Goal: Complete application form

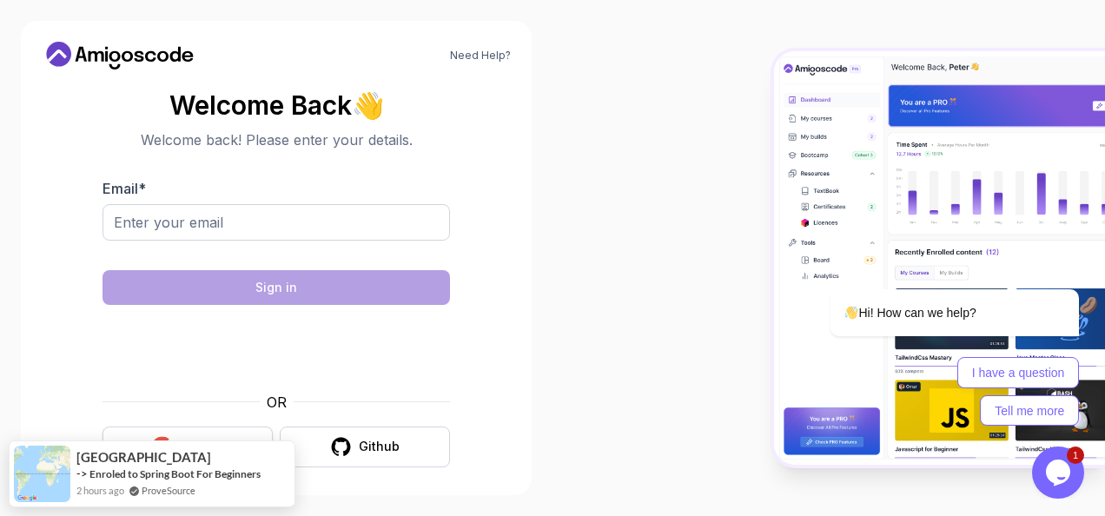
click at [211, 433] on button "Google" at bounding box center [188, 447] width 170 height 41
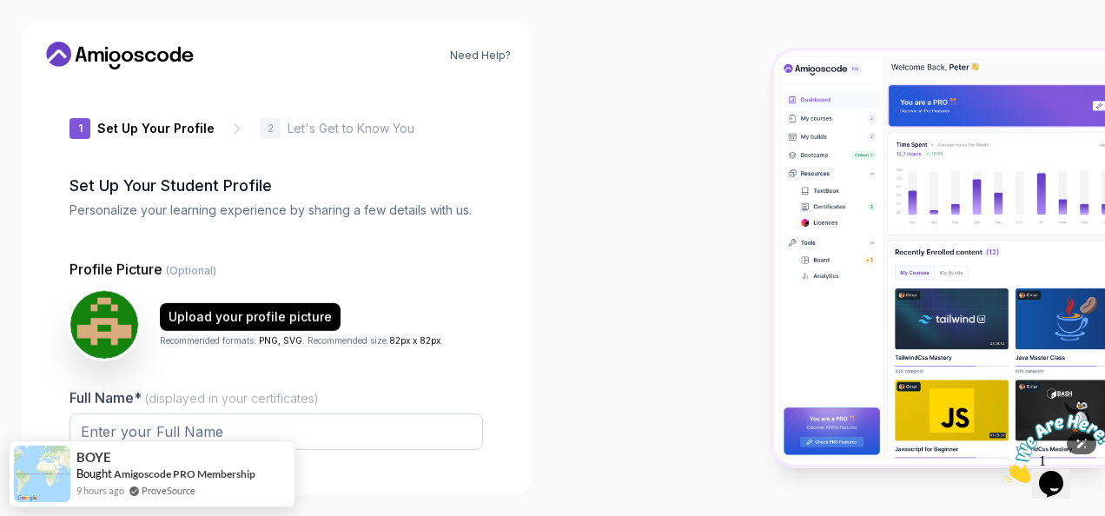
type input "noblewolfb01b2"
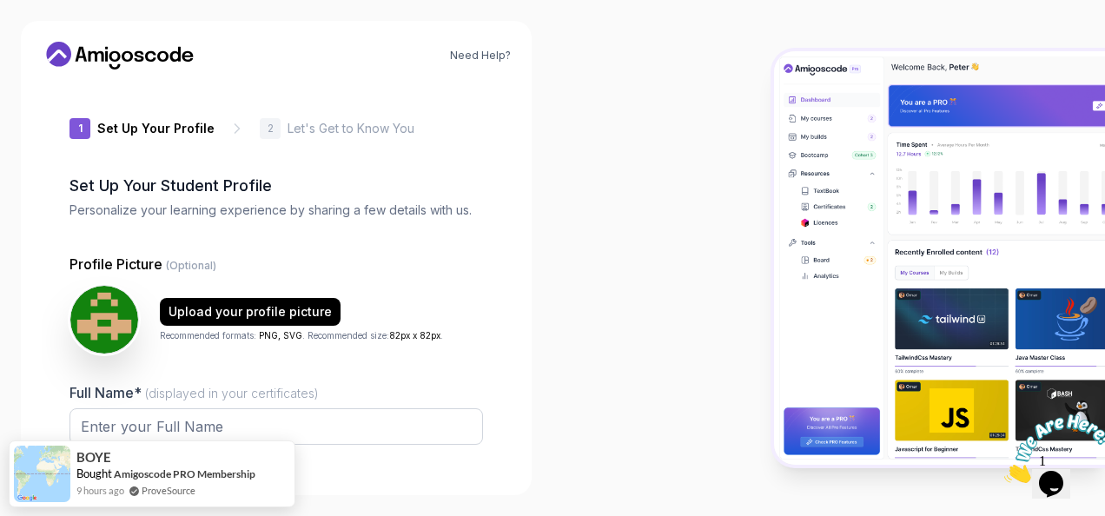
click at [645, 287] on div at bounding box center [828, 258] width 552 height 516
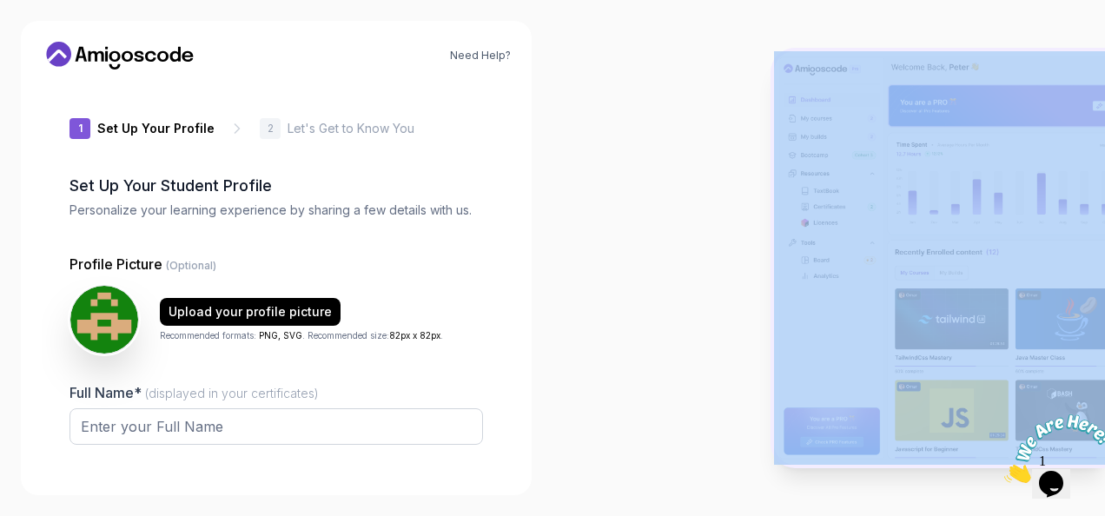
drag, startPoint x: 645, startPoint y: 287, endPoint x: 572, endPoint y: 180, distance: 129.4
click at [572, 180] on div at bounding box center [828, 258] width 552 height 516
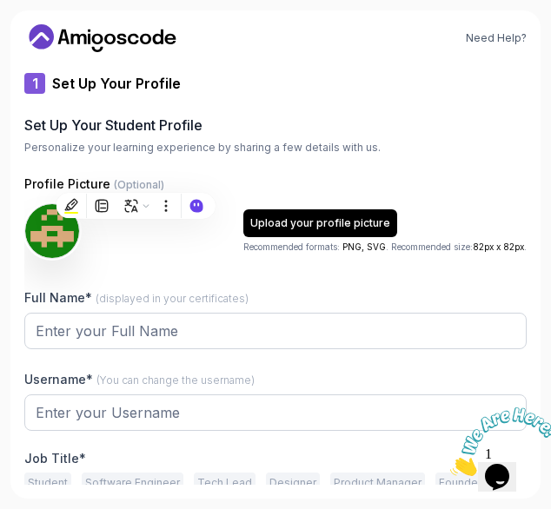
type input "zestysparrow22b17"
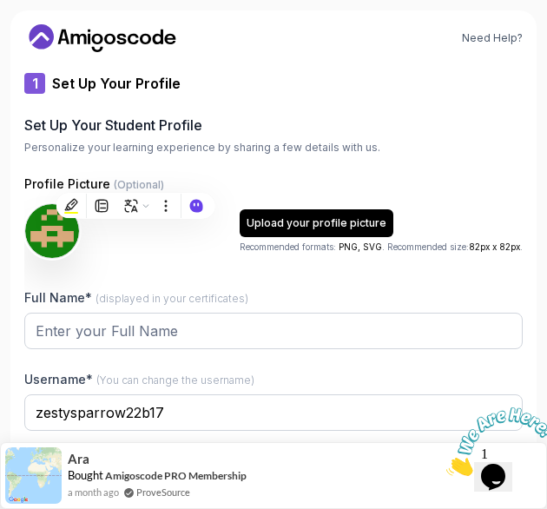
click at [446, 464] on icon "Close" at bounding box center [446, 471] width 0 height 15
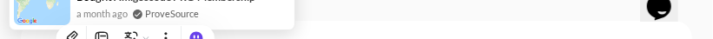
type input "wildjackal2038b"
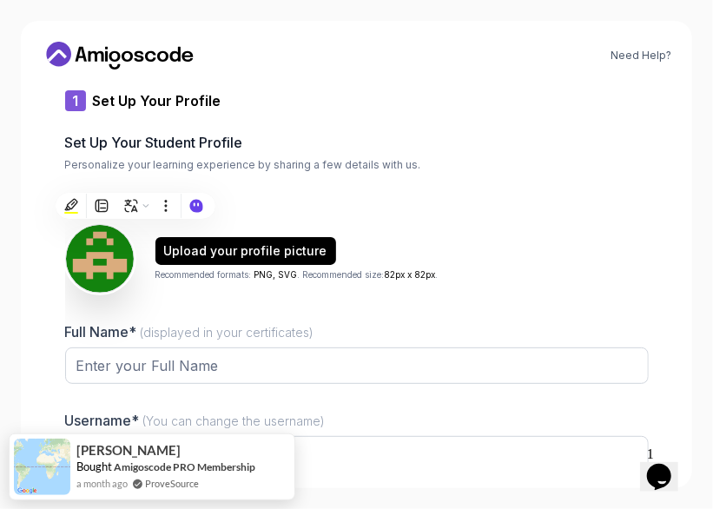
scroll to position [108, 0]
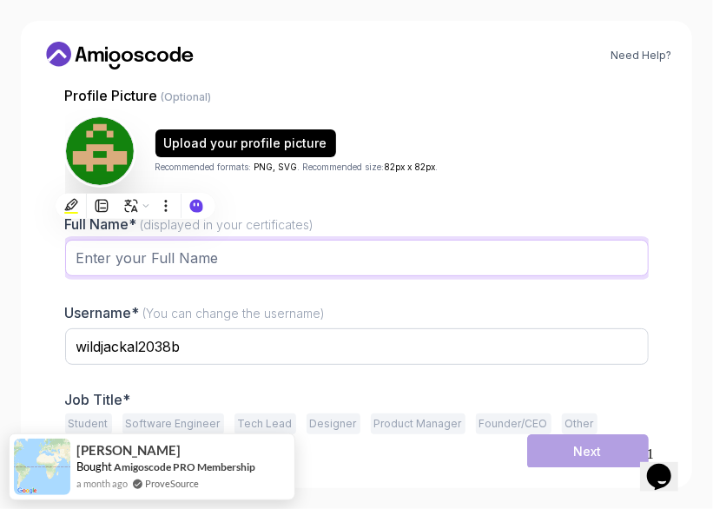
click at [144, 261] on input "Full Name* (displayed in your certificates)" at bounding box center [357, 258] width 584 height 36
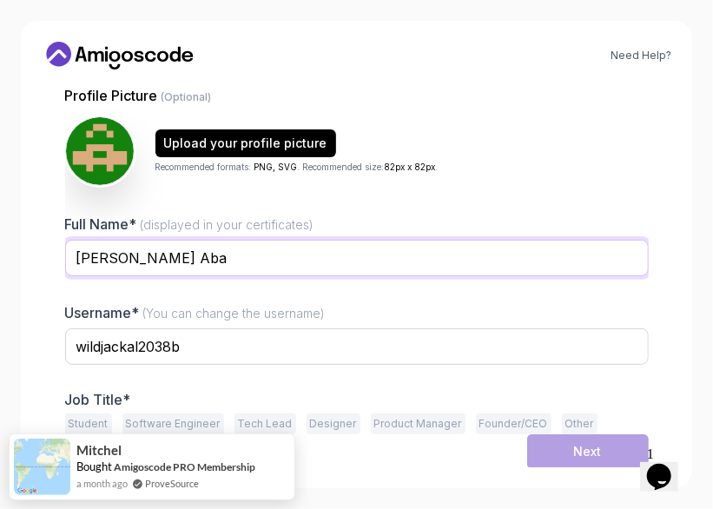
click at [290, 258] on input "[PERSON_NAME] Aba" at bounding box center [357, 258] width 584 height 36
type input "[PERSON_NAME] Aba"
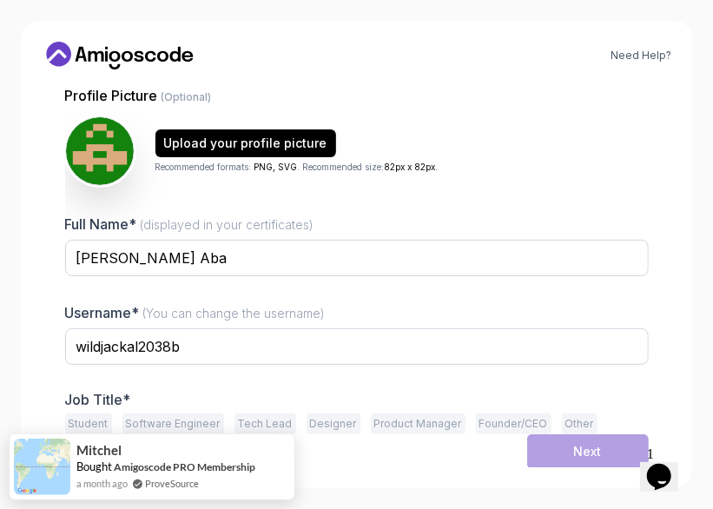
click at [43, 374] on div "Need Help? 1 Set Up Your Profile 1 Set Up Your Profile 2 Let's Get to Know You …" at bounding box center [356, 254] width 671 height 467
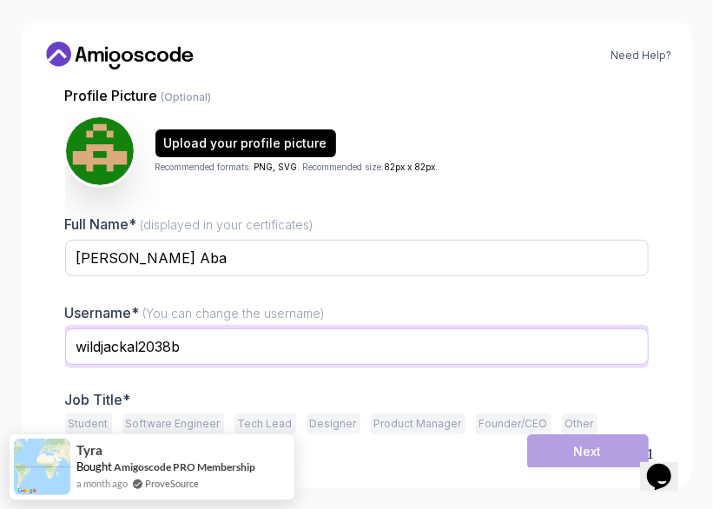
drag, startPoint x: 195, startPoint y: 346, endPoint x: 42, endPoint y: 355, distance: 154.1
click at [42, 355] on div "Need Help? 1 Set Up Your Profile 1 Set Up Your Profile 2 Let's Get to Know You …" at bounding box center [356, 254] width 671 height 467
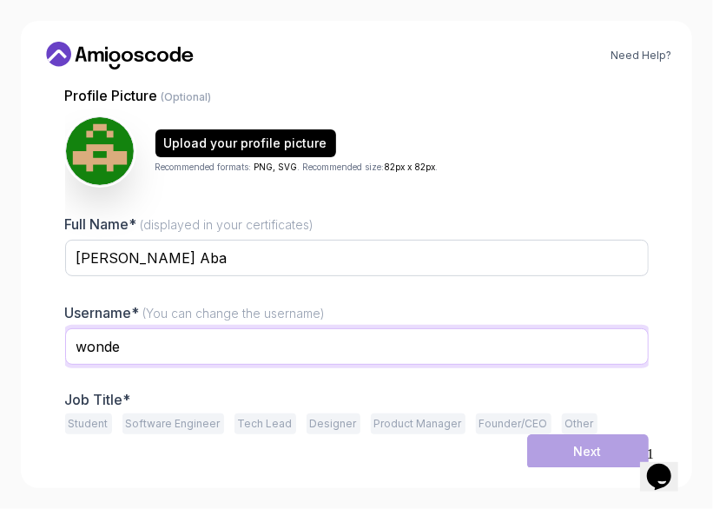
type input "wonde"
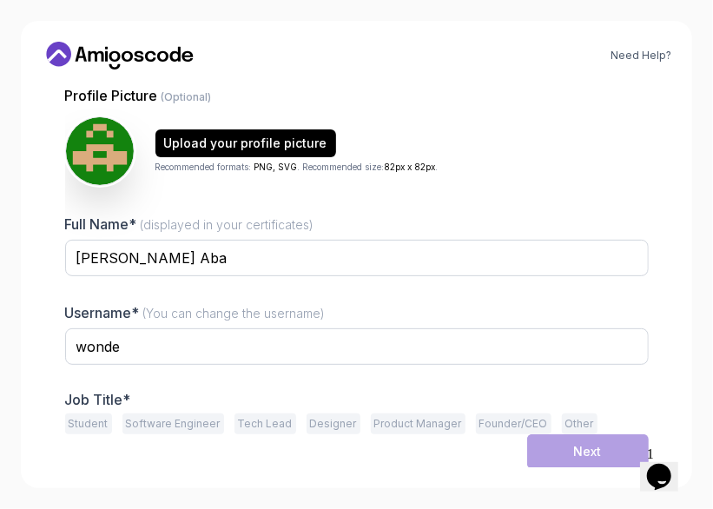
click at [56, 438] on div "Need Help? 1 Set Up Your Profile 1 Set Up Your Profile 2 Let's Get to Know You …" at bounding box center [356, 254] width 671 height 467
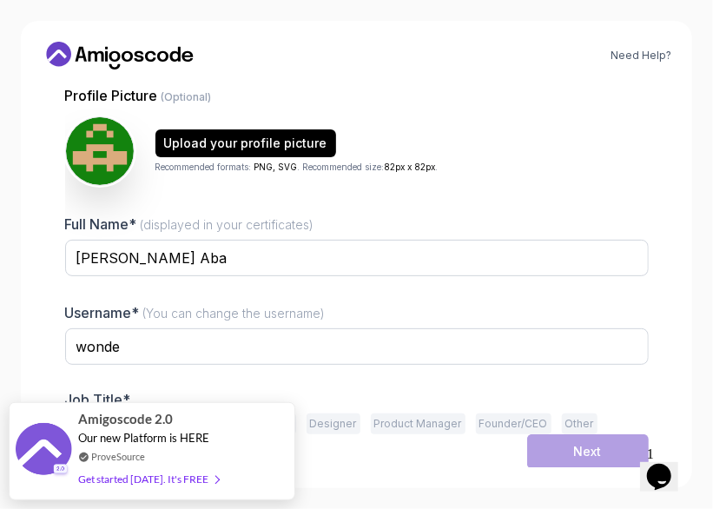
click at [172, 384] on div "Full Name* (displayed in your certificates) [PERSON_NAME] Username* (You can ch…" at bounding box center [357, 324] width 584 height 221
click at [361, 473] on div "Need Help? 1 Set Up Your Profile 1 Set Up Your Profile 2 Let's Get to Know You …" at bounding box center [356, 254] width 671 height 467
click at [551, 211] on div "Profile Picture (Optional) Upload your profile picture Recommended formats: PNG…" at bounding box center [357, 259] width 584 height 349
click at [17, 334] on div "Need Help? 1 Set Up Your Profile 1 Set Up Your Profile 2 Let's Get to Know You …" at bounding box center [356, 254] width 713 height 509
click at [325, 464] on div "Next" at bounding box center [357, 451] width 584 height 35
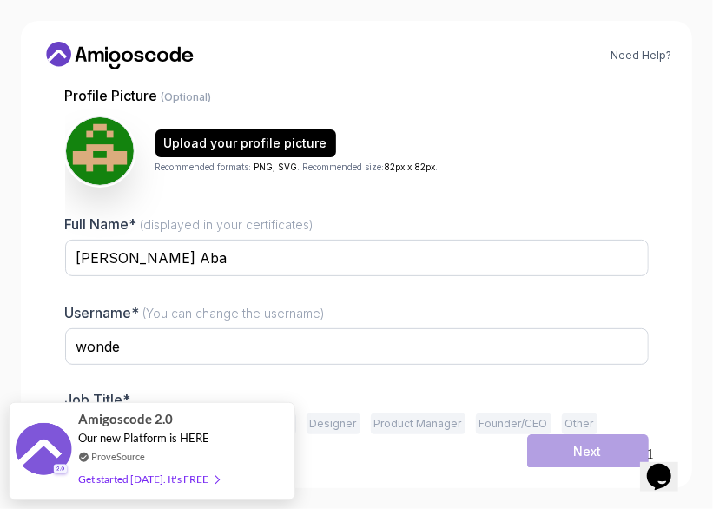
click at [409, 453] on div "Next" at bounding box center [357, 451] width 584 height 35
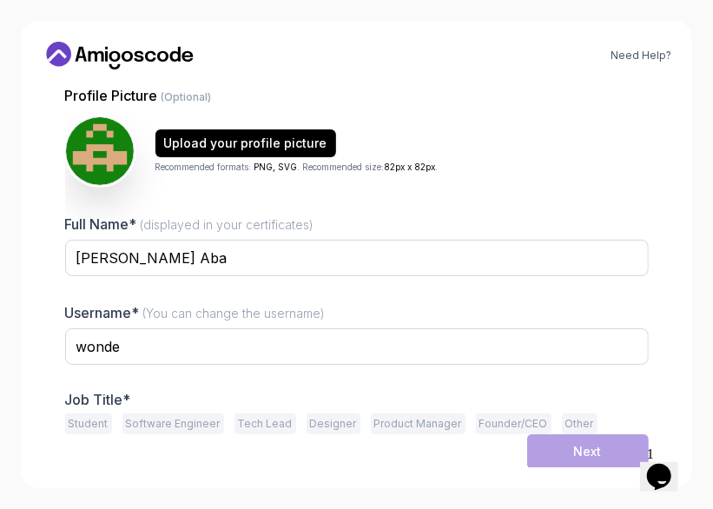
click at [153, 420] on button "Software Engineer" at bounding box center [173, 423] width 102 height 21
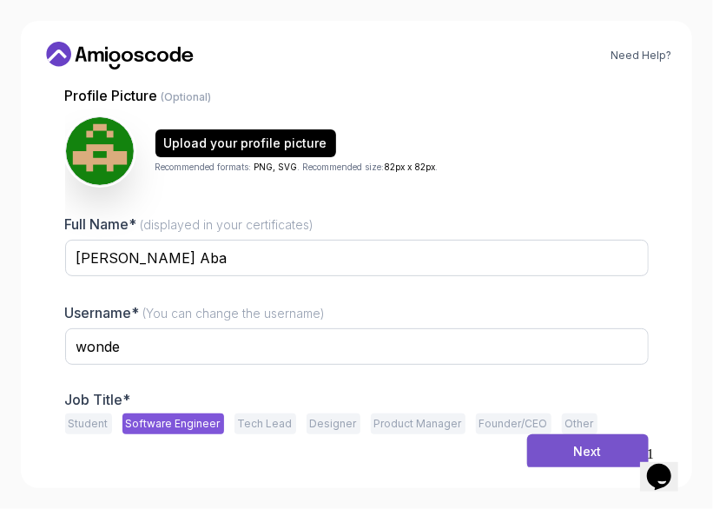
click at [592, 446] on div "Next" at bounding box center [588, 451] width 28 height 17
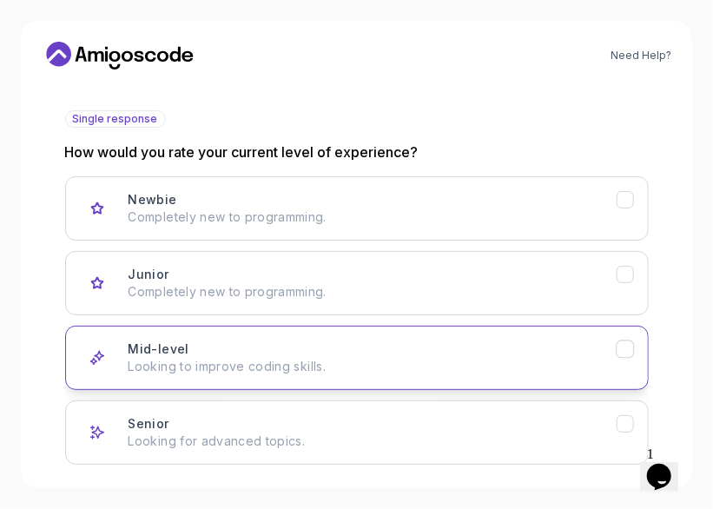
click at [184, 348] on h3 "Mid-level" at bounding box center [159, 349] width 61 height 17
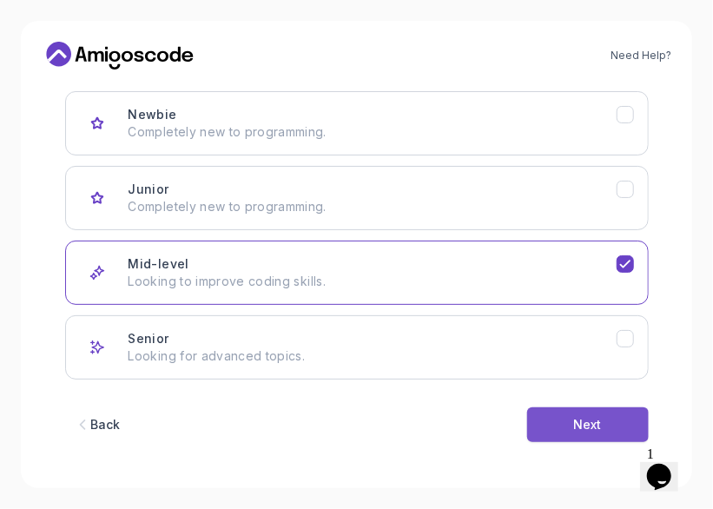
click at [592, 416] on div "Next" at bounding box center [588, 424] width 28 height 17
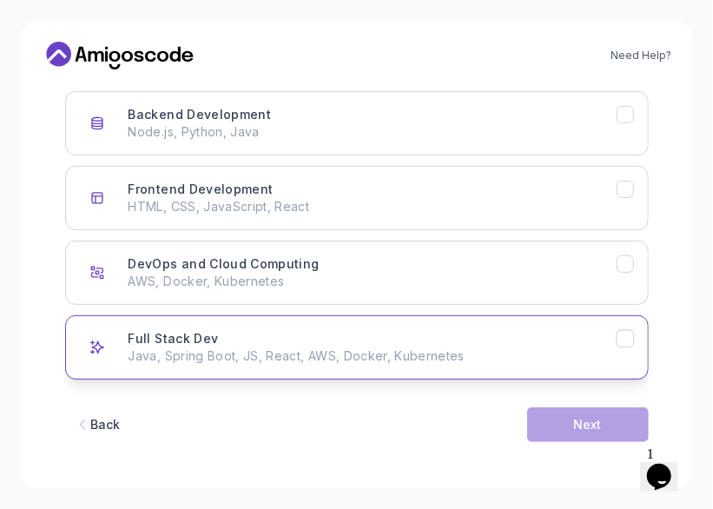
click at [271, 343] on div "Full Stack Dev Java, Spring Boot, JS, React, AWS, Docker, Kubernetes" at bounding box center [373, 347] width 488 height 35
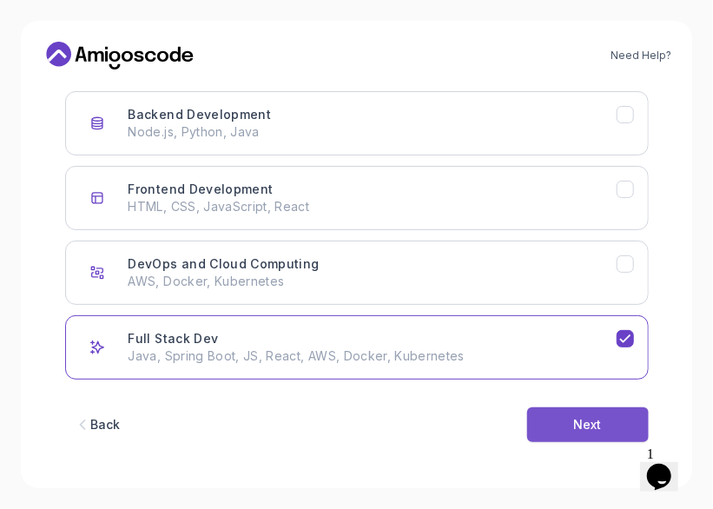
click at [592, 420] on div "Next" at bounding box center [588, 424] width 28 height 17
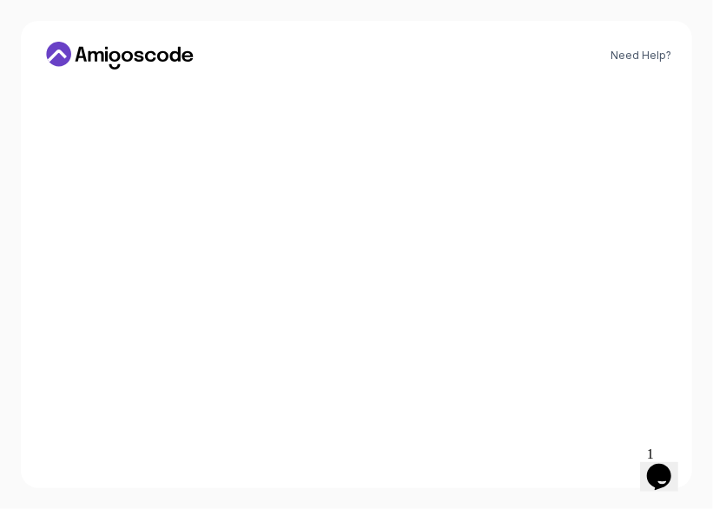
scroll to position [109, 0]
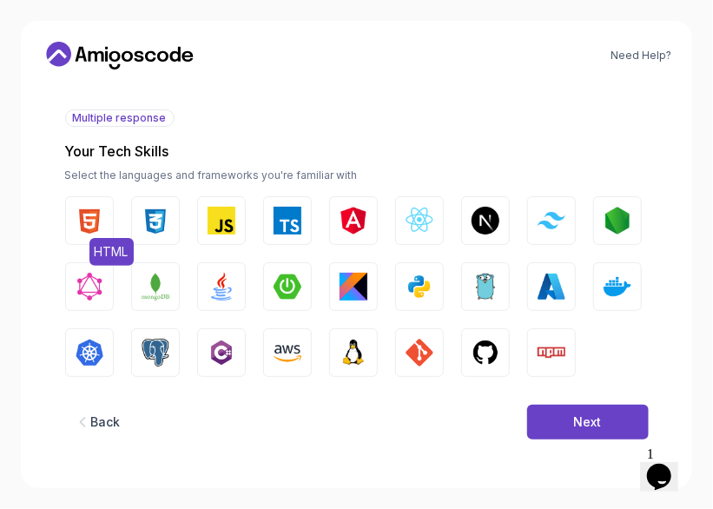
click at [92, 222] on img "button" at bounding box center [90, 221] width 28 height 28
click at [145, 213] on img "button" at bounding box center [156, 221] width 28 height 28
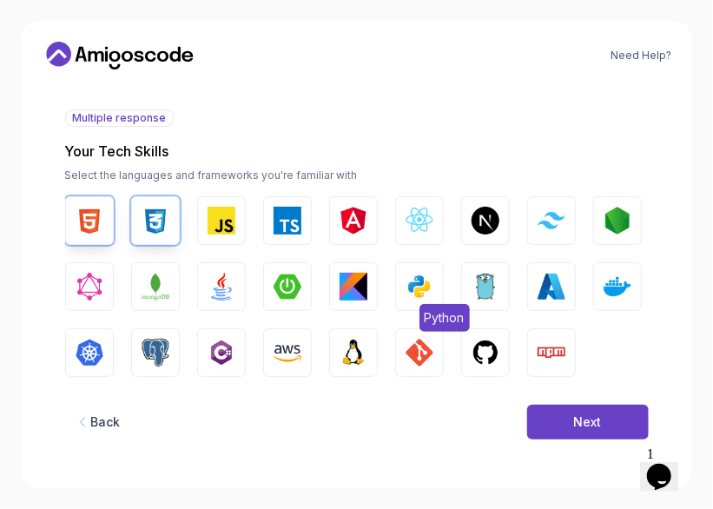
click at [407, 277] on img "button" at bounding box center [420, 287] width 28 height 28
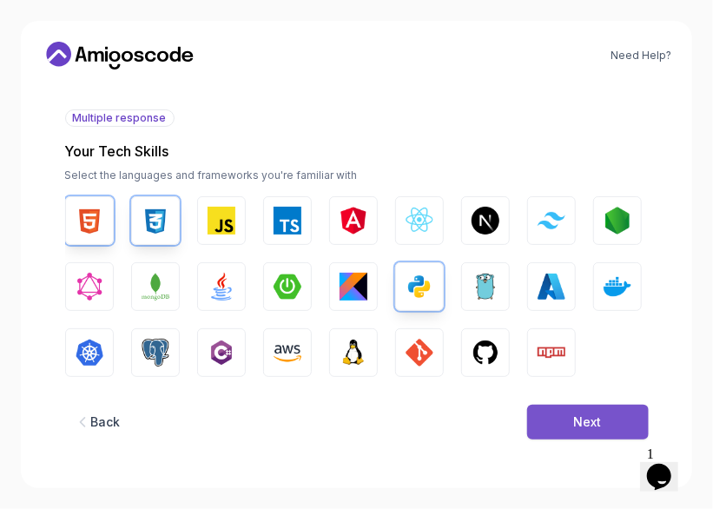
click at [587, 420] on div "Next" at bounding box center [588, 421] width 28 height 17
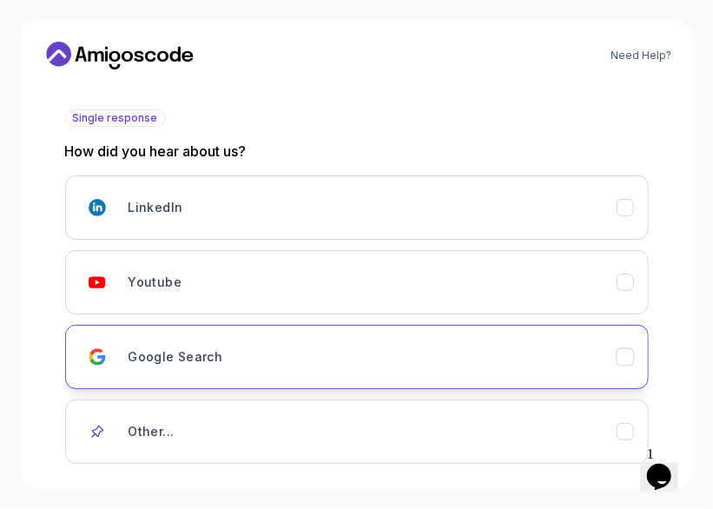
click at [194, 359] on h3 "Google Search" at bounding box center [176, 356] width 95 height 17
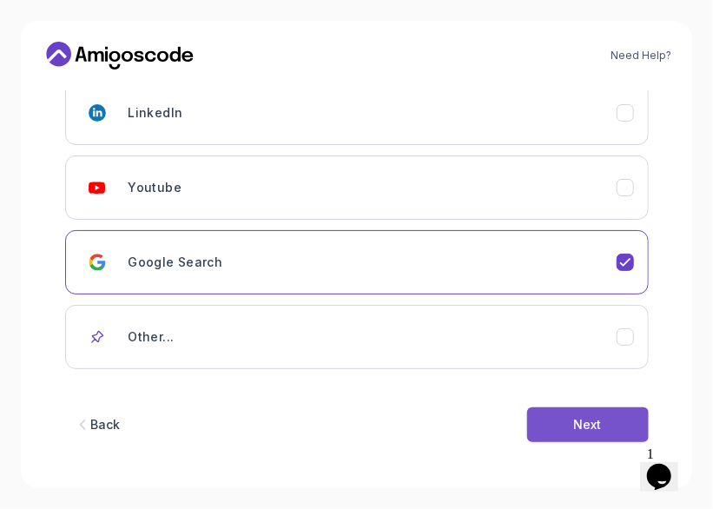
click at [560, 416] on button "Next" at bounding box center [588, 424] width 122 height 35
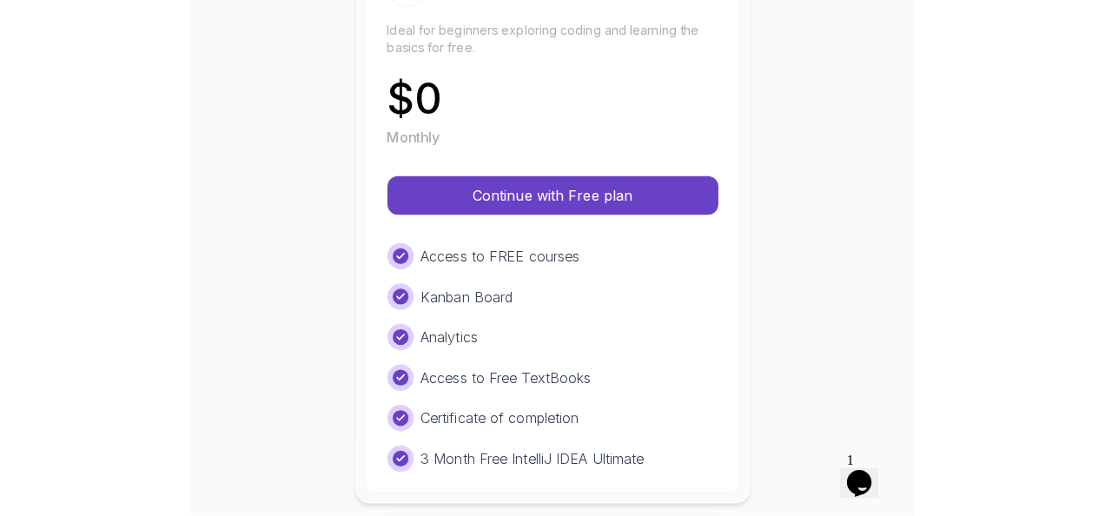
scroll to position [279, 0]
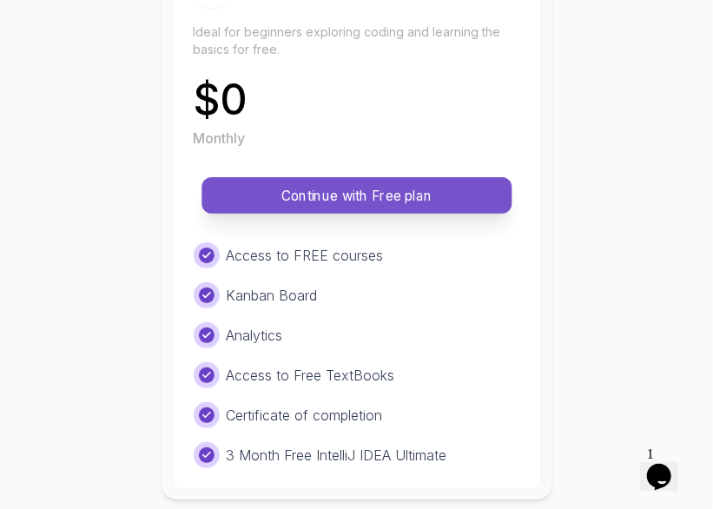
click at [349, 190] on p "Continue with Free plan" at bounding box center [357, 196] width 271 height 20
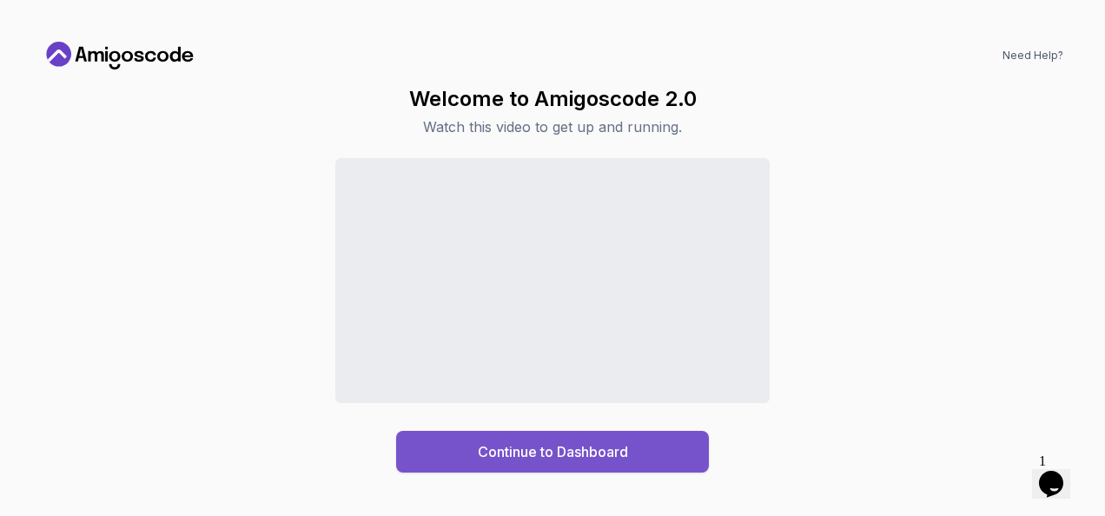
click at [547, 450] on div "Continue to Dashboard" at bounding box center [553, 451] width 150 height 21
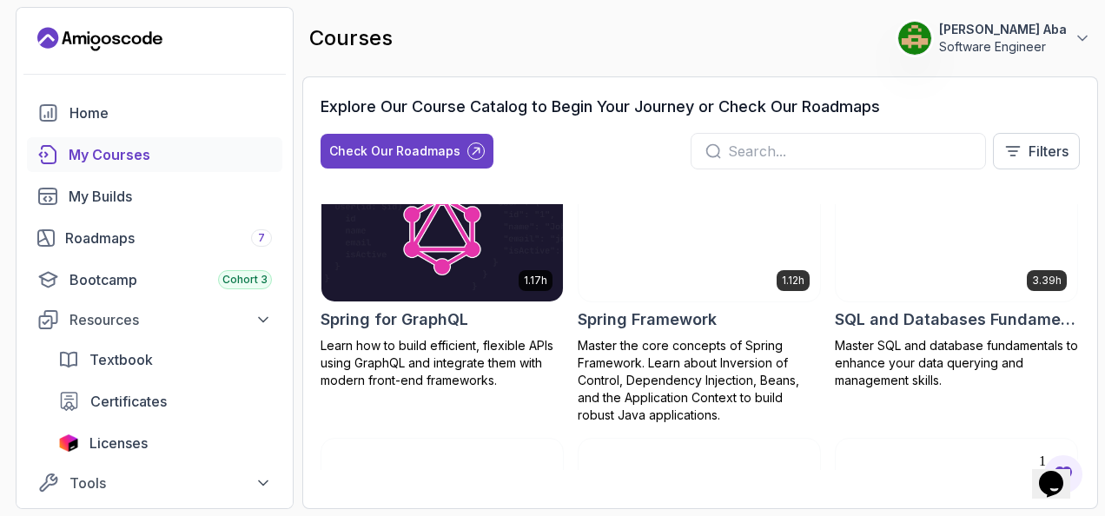
scroll to position [3218, 0]
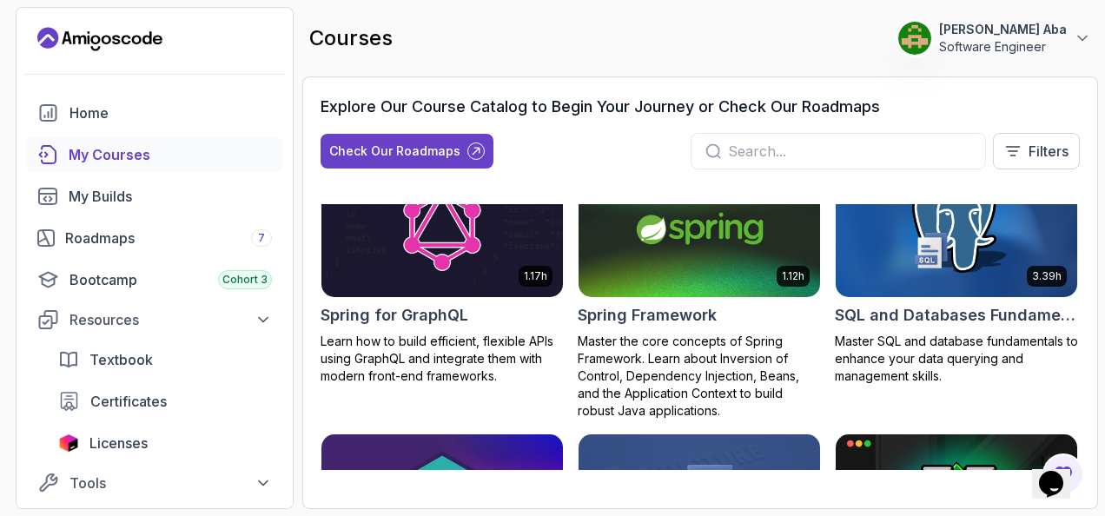
click at [564, 40] on div "courses 0 Points 1 [PERSON_NAME] Aba Software Engineer" at bounding box center [700, 38] width 796 height 63
